Goal: Use online tool/utility: Utilize a website feature to perform a specific function

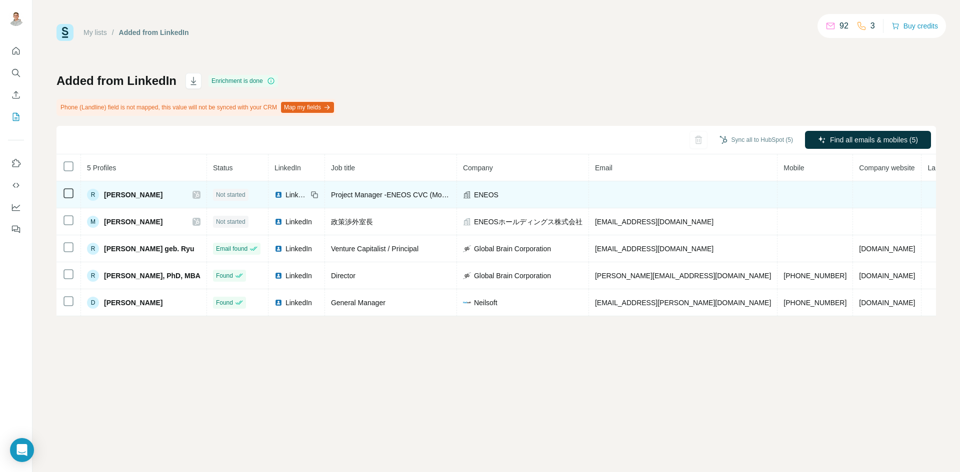
click at [245, 195] on span "Not started" at bounding box center [230, 194] width 29 height 9
click at [76, 193] on td at bounding box center [68, 194] width 24 height 27
click at [74, 193] on td at bounding box center [68, 194] width 24 height 27
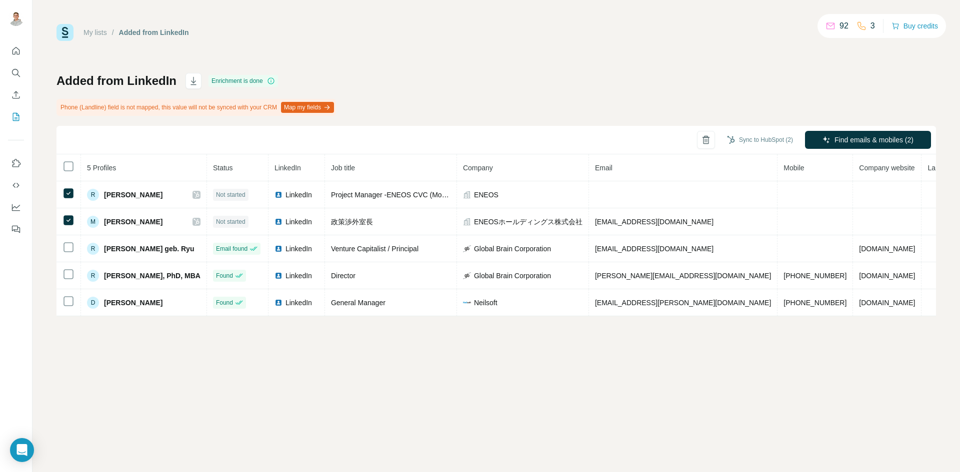
click at [899, 129] on div "Sync to HubSpot (2) Find emails & mobiles (2)" at bounding box center [495, 140] width 879 height 28
click at [911, 190] on div at bounding box center [915, 191] width 8 height 8
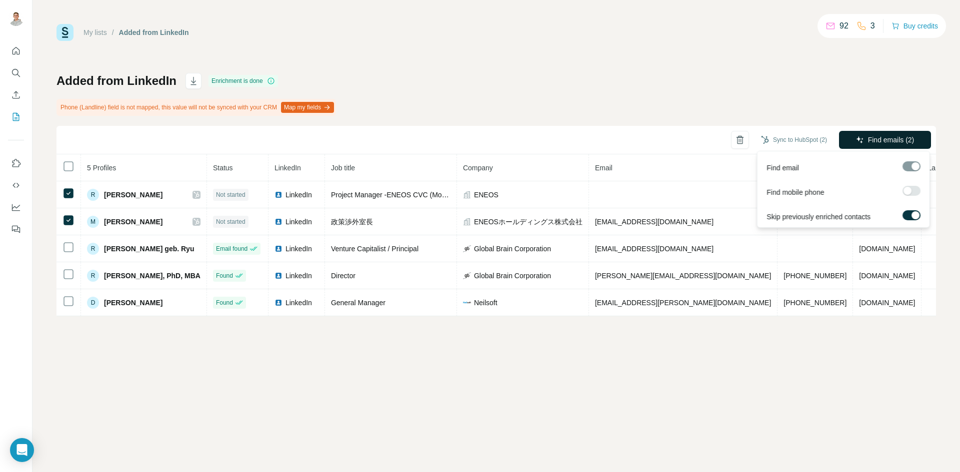
click at [886, 141] on span "Find emails (2)" at bounding box center [891, 140] width 46 height 10
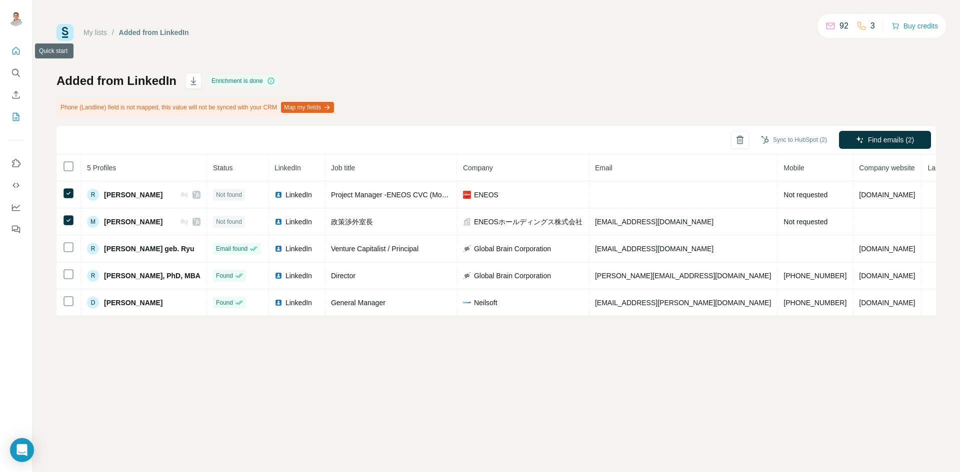
click at [23, 45] on button "Quick start" at bounding box center [16, 51] width 16 height 18
